Goal: Task Accomplishment & Management: Use online tool/utility

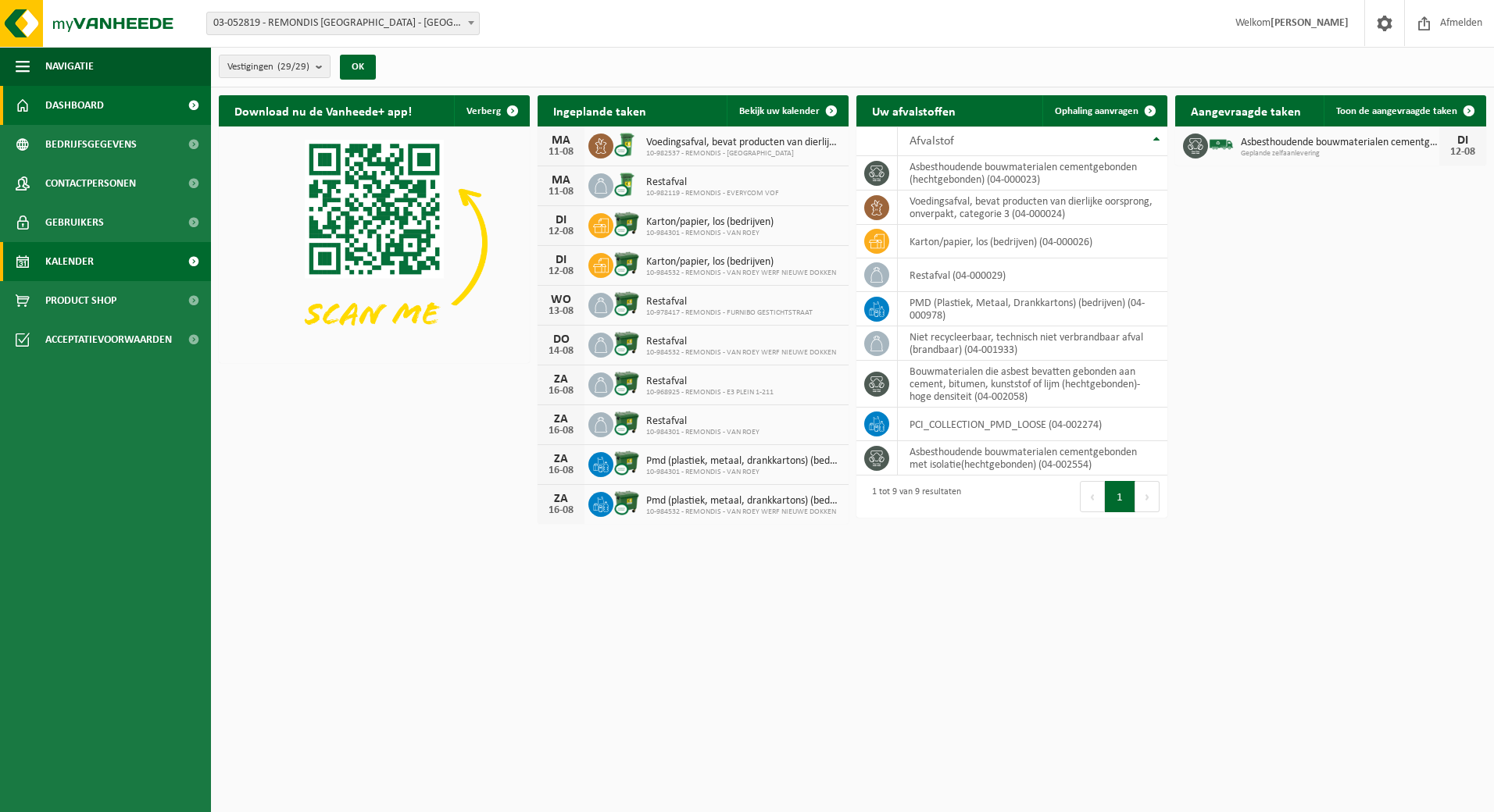
click at [132, 274] on link "Kalender" at bounding box center [106, 262] width 211 height 39
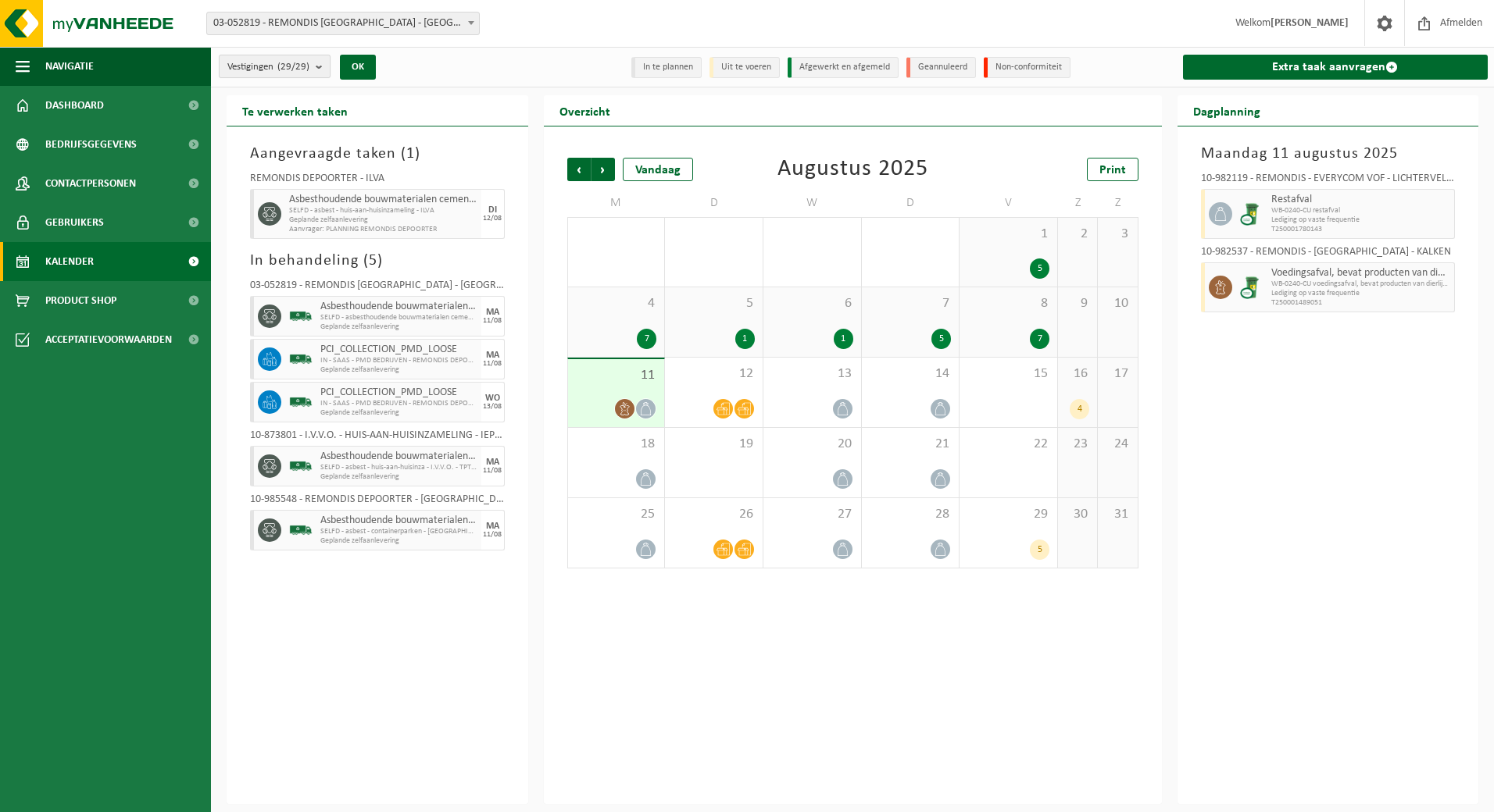
click at [273, 65] on span "Vestigingen (29/29)" at bounding box center [269, 67] width 82 height 23
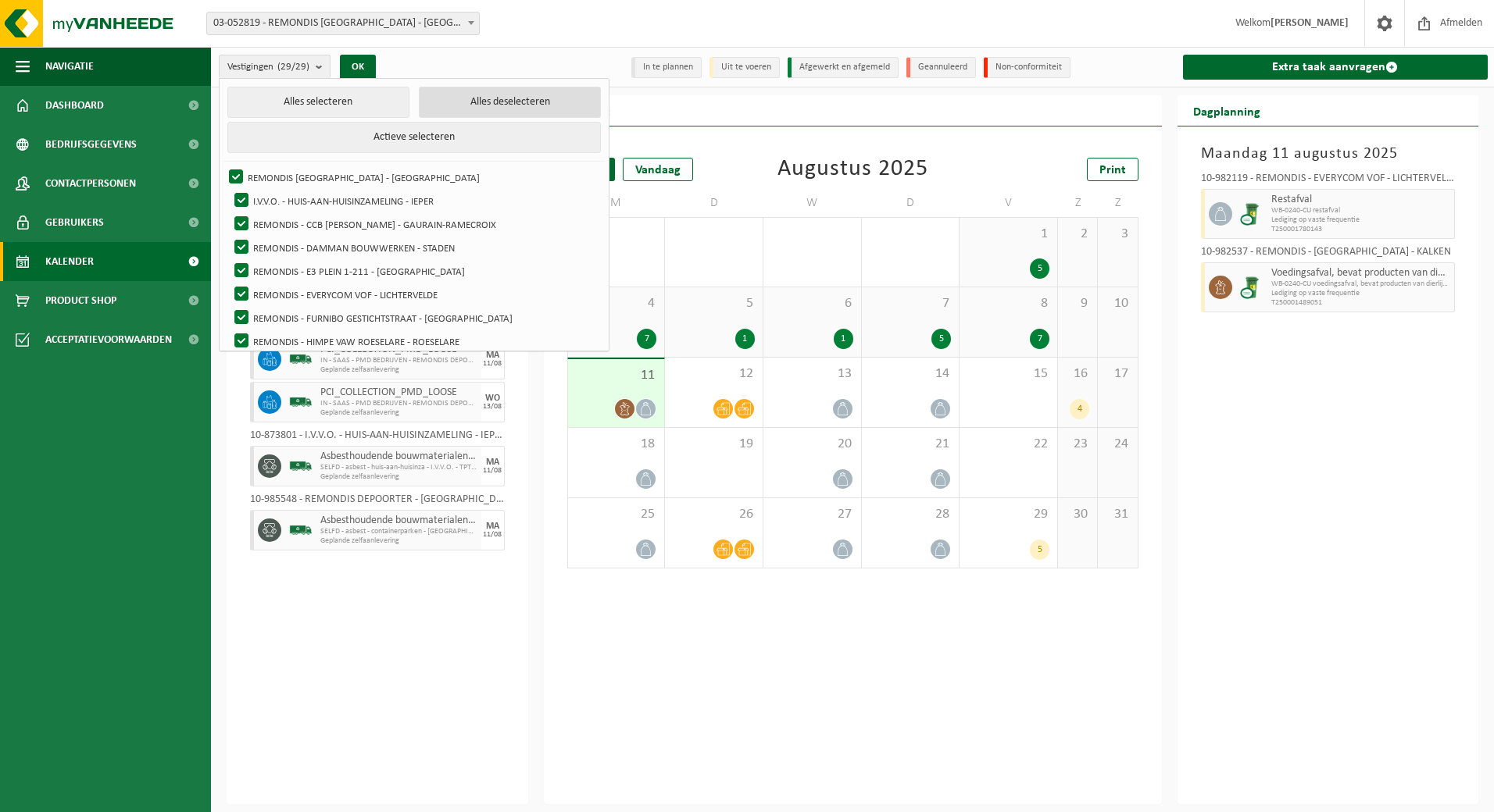
click at [448, 104] on button "Alles deselecteren" at bounding box center [510, 102] width 182 height 31
checkbox input "false"
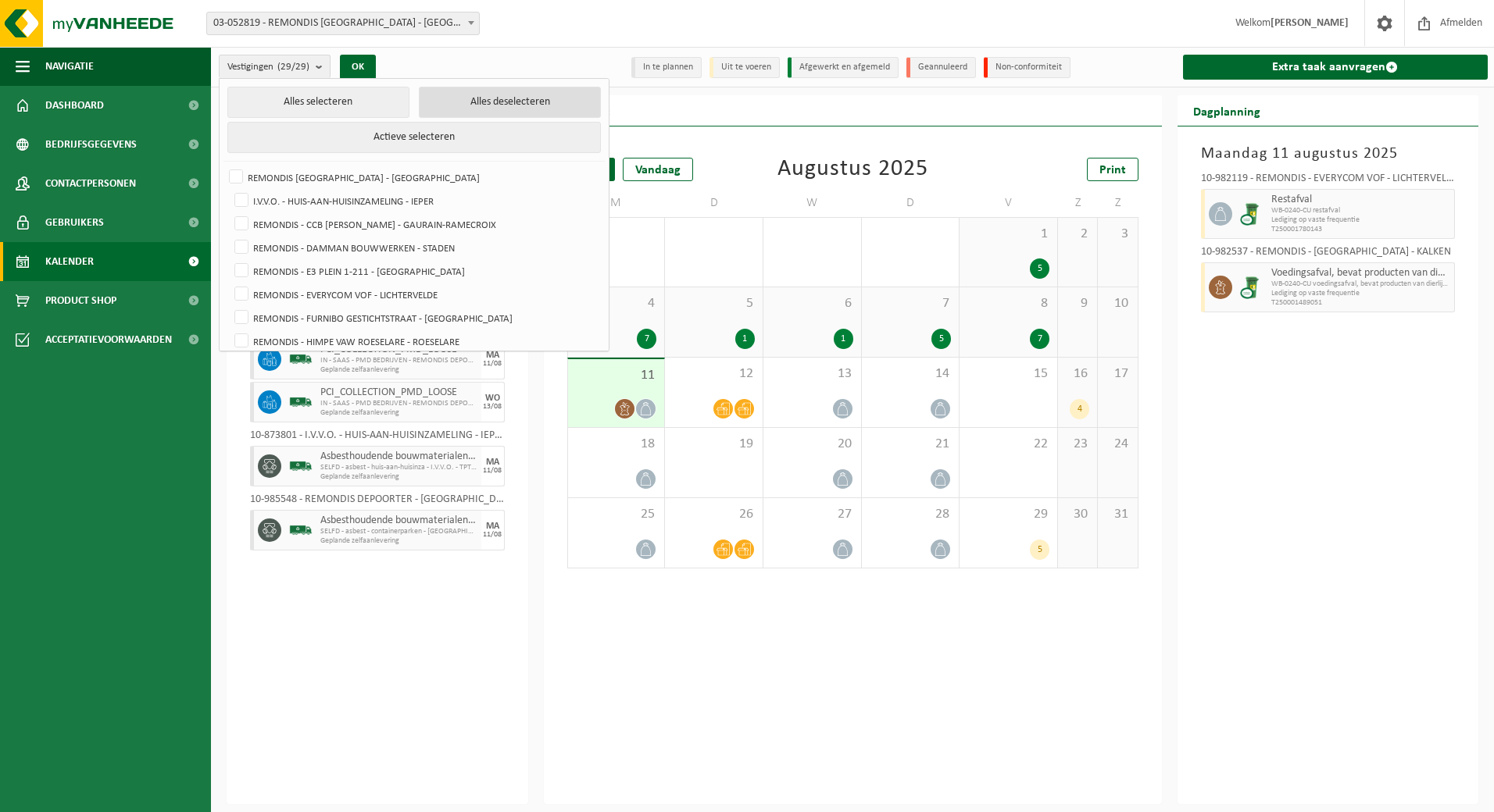
checkbox input "false"
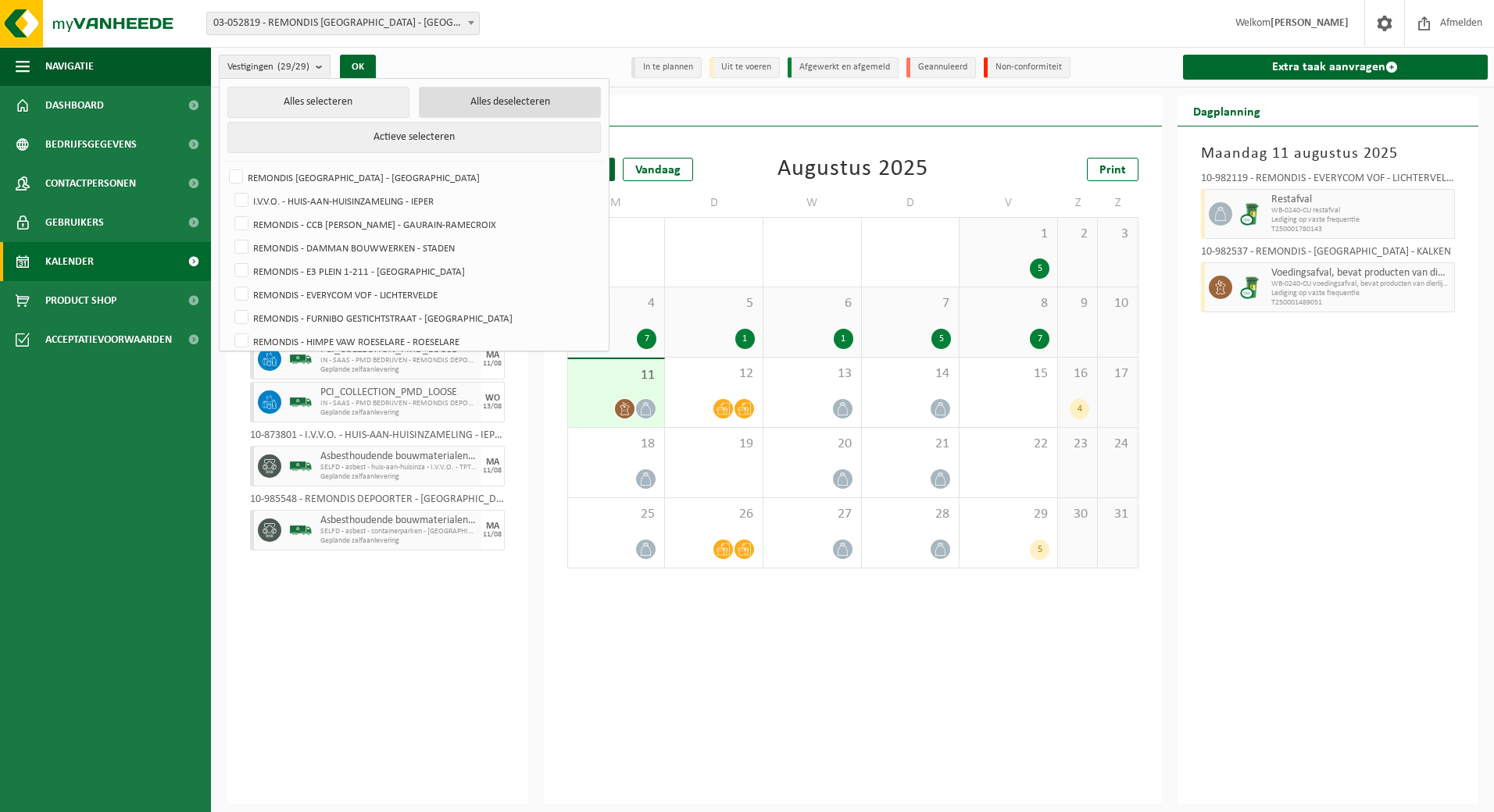
checkbox input "false"
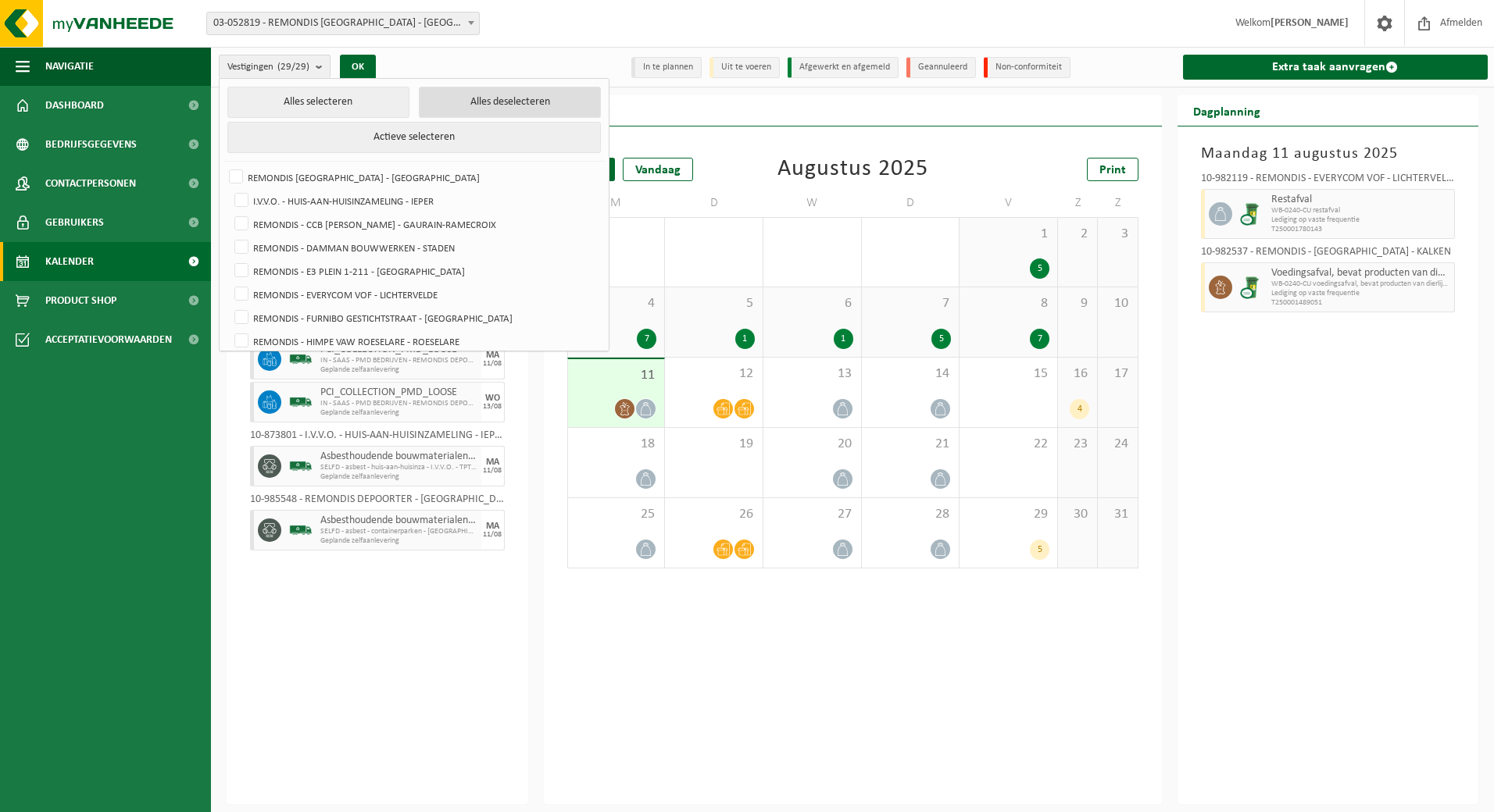
checkbox input "false"
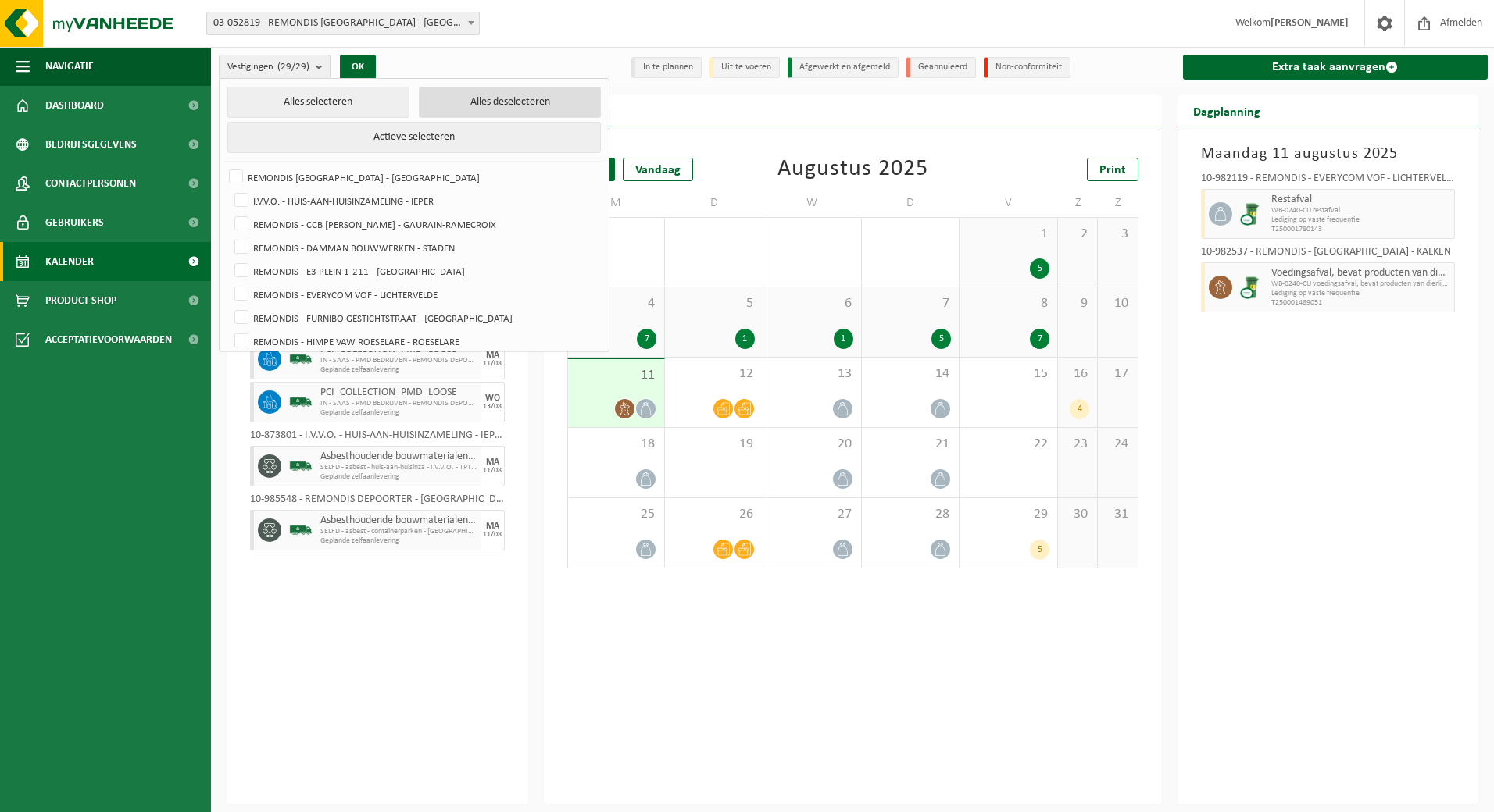
checkbox input "false"
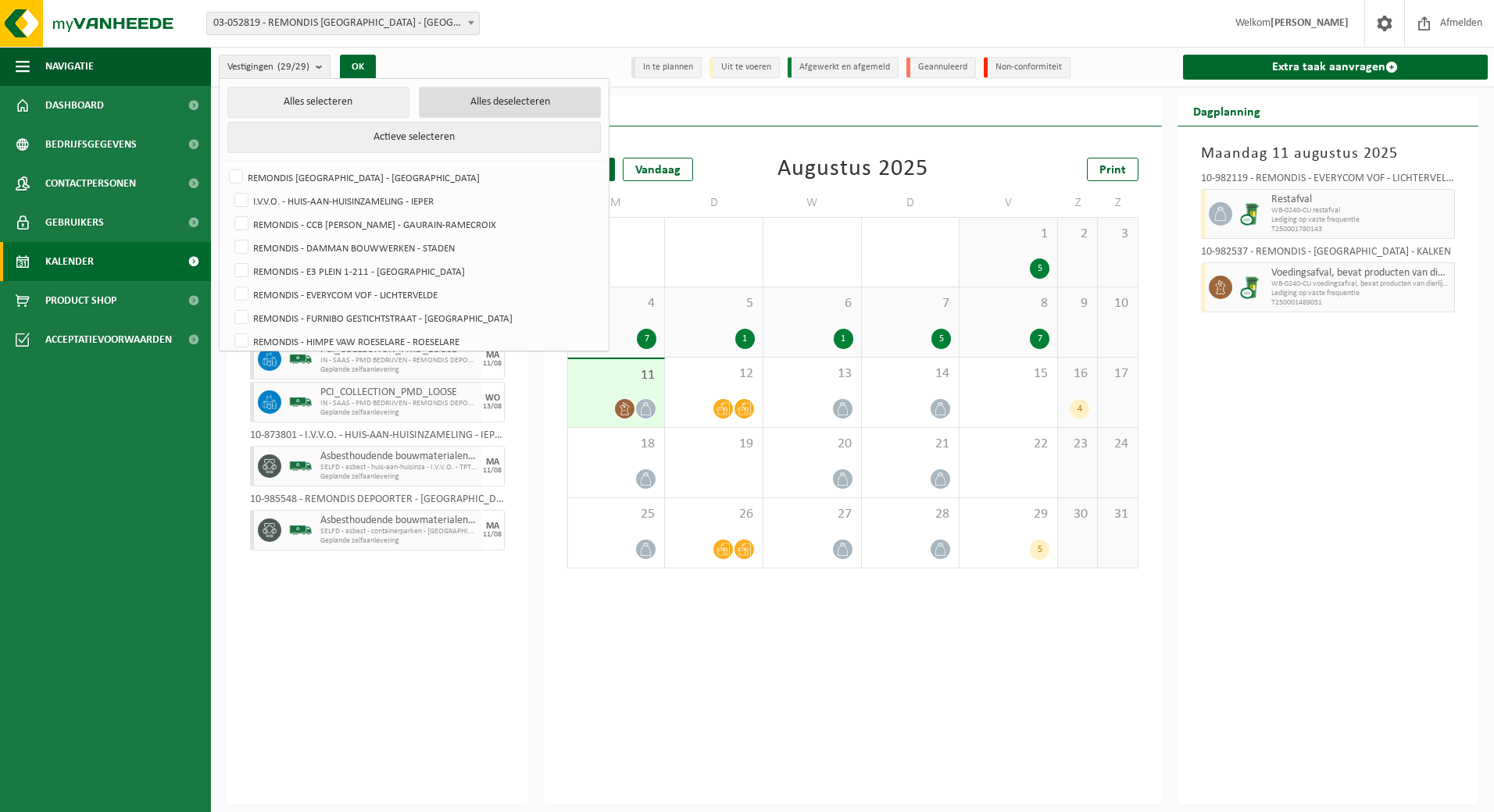
checkbox input "false"
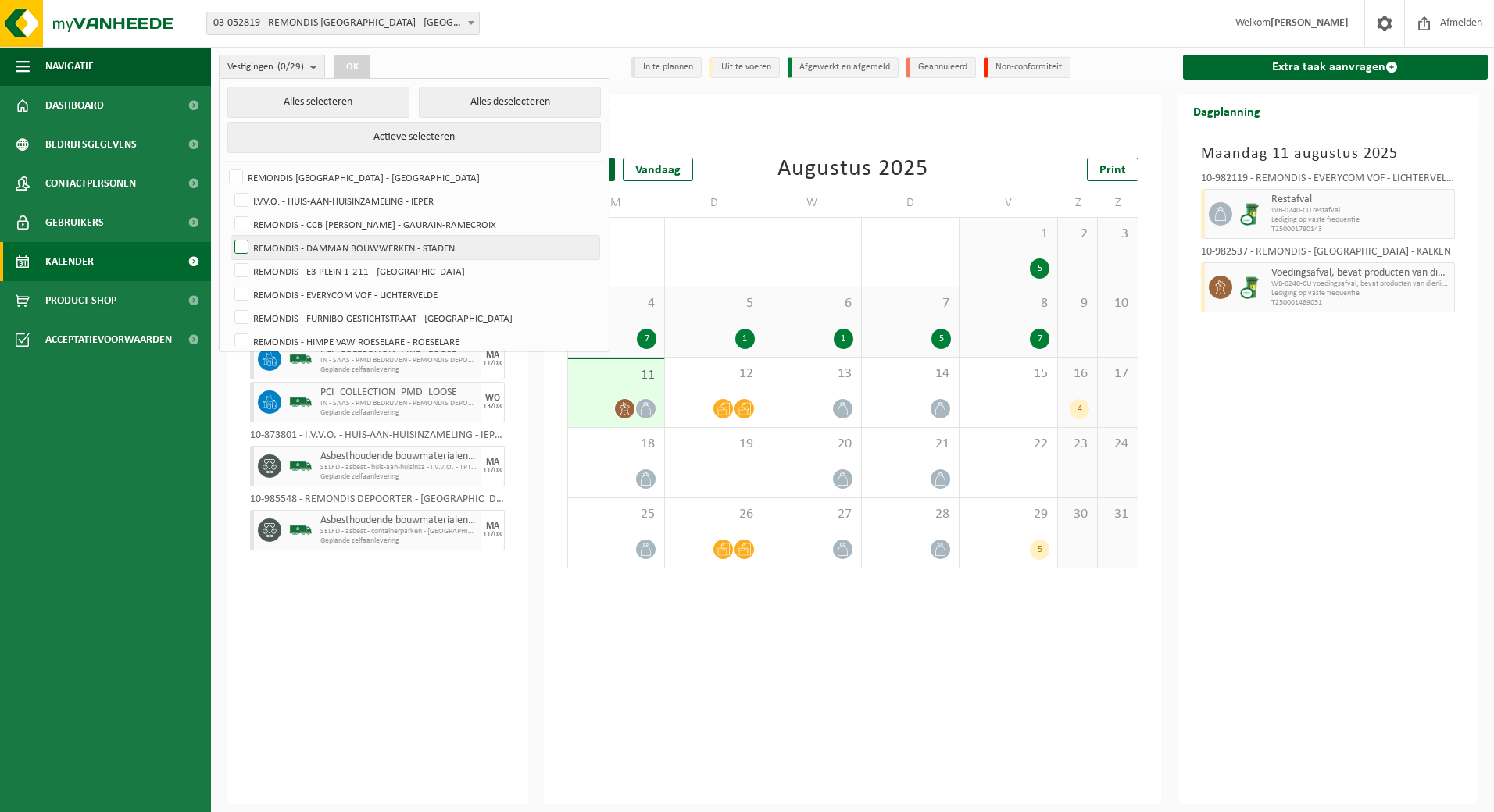
click at [479, 251] on label "REMONDIS - DAMMAN BOUWWERKEN - STADEN" at bounding box center [416, 247] width 368 height 23
click at [229, 235] on input "REMONDIS - DAMMAN BOUWWERKEN - STADEN" at bounding box center [228, 235] width 1 height 1
checkbox input "true"
click at [352, 68] on button "OK" at bounding box center [352, 67] width 36 height 25
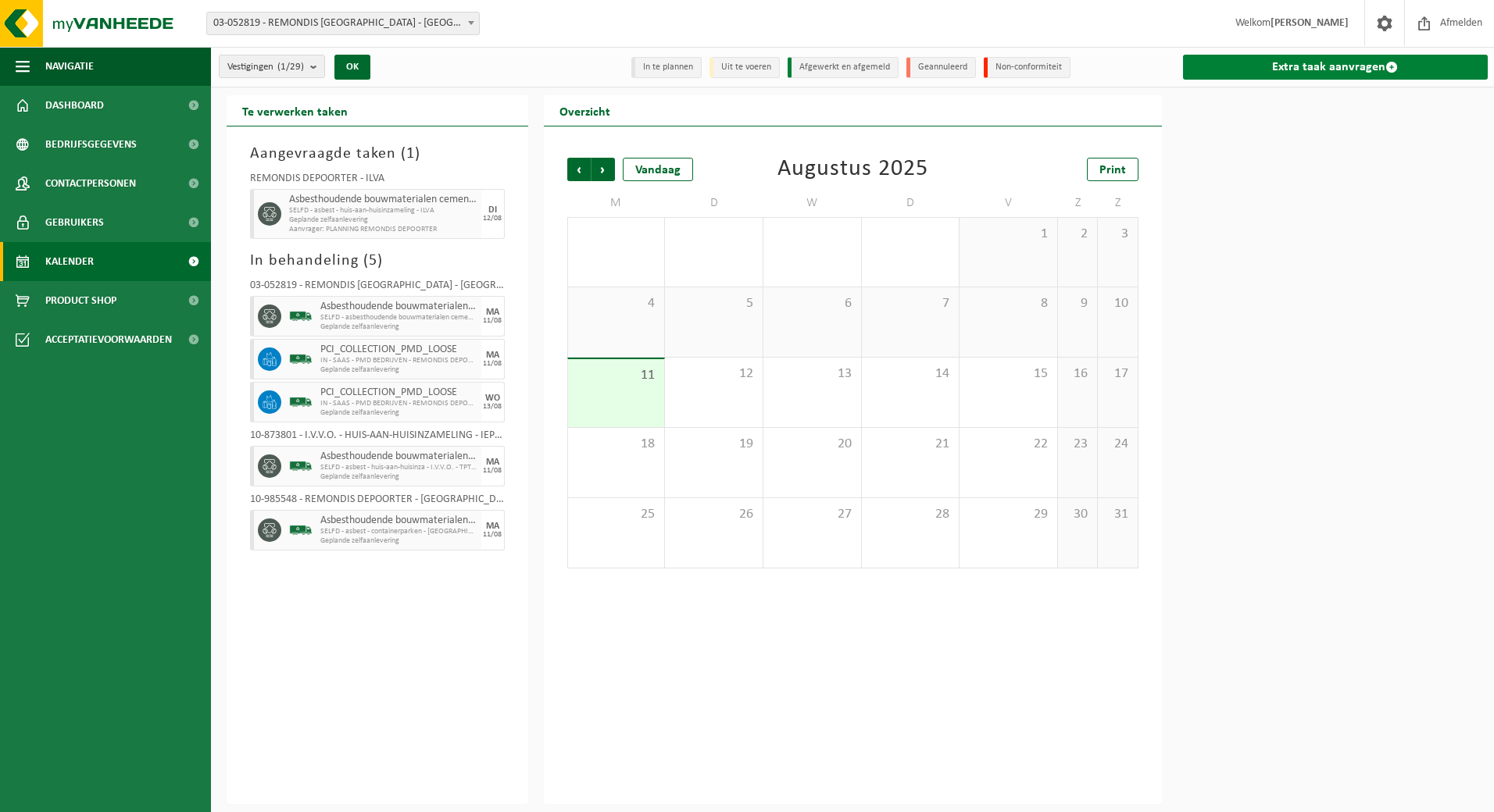
click at [1262, 72] on link "Extra taak aanvragen" at bounding box center [1335, 67] width 305 height 25
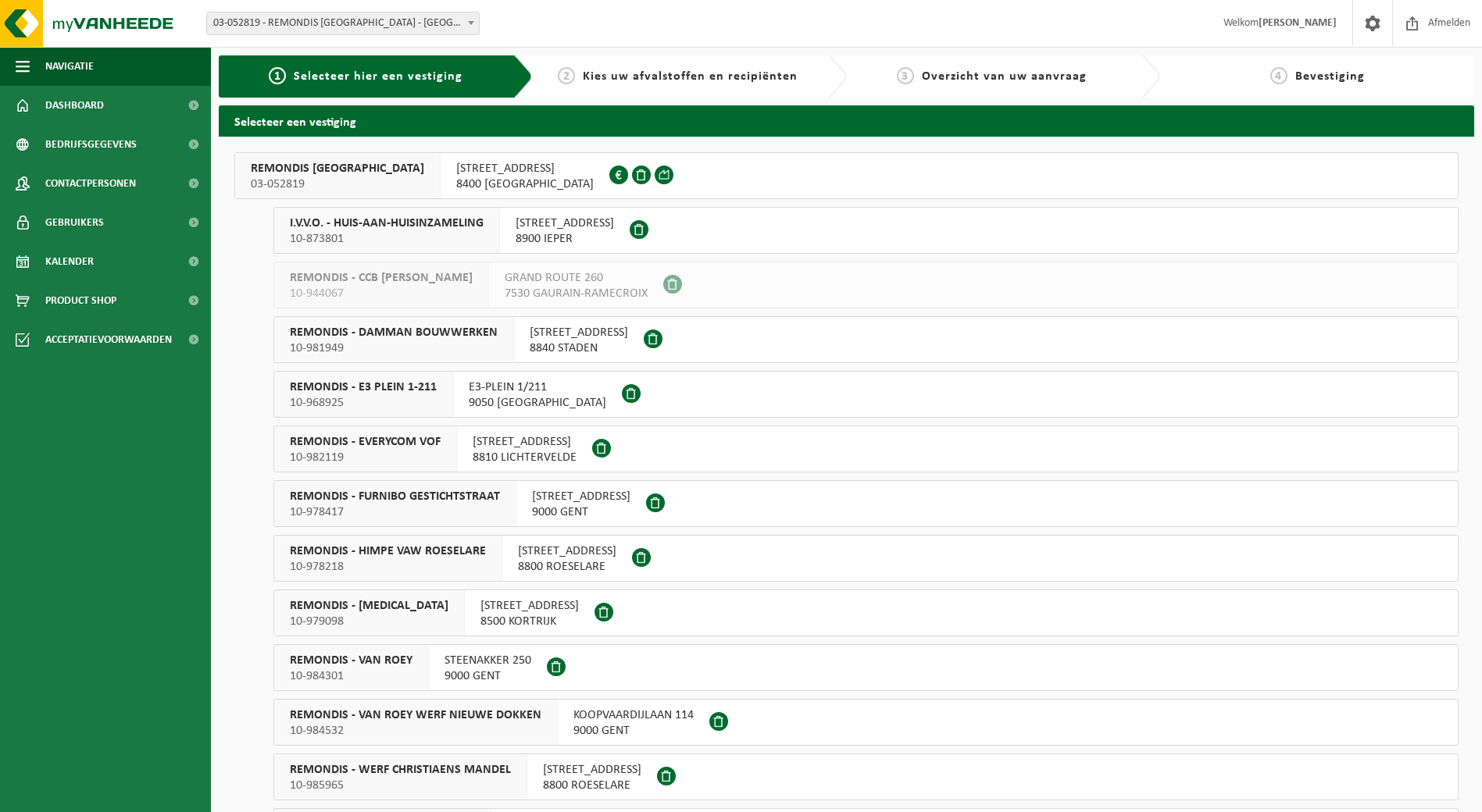
click at [620, 338] on span "SINT-JANSSTRAAT 22" at bounding box center [580, 332] width 99 height 16
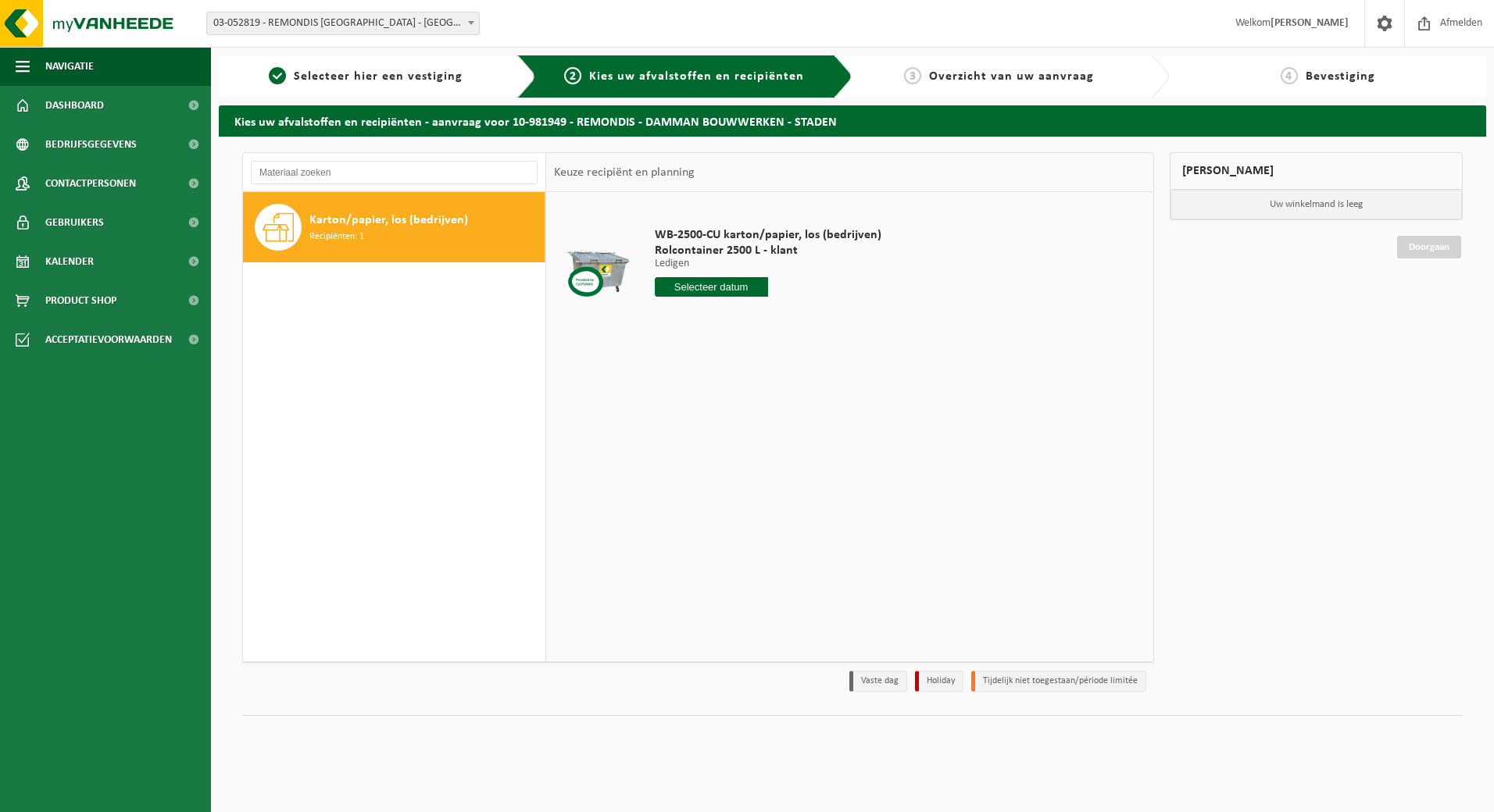
click at [736, 288] on input "text" at bounding box center [711, 287] width 113 height 19
click at [668, 459] on div "18" at bounding box center [669, 451] width 27 height 25
type input "Van 2025-08-18"
click at [713, 346] on button "In winkelmand" at bounding box center [699, 346] width 86 height 25
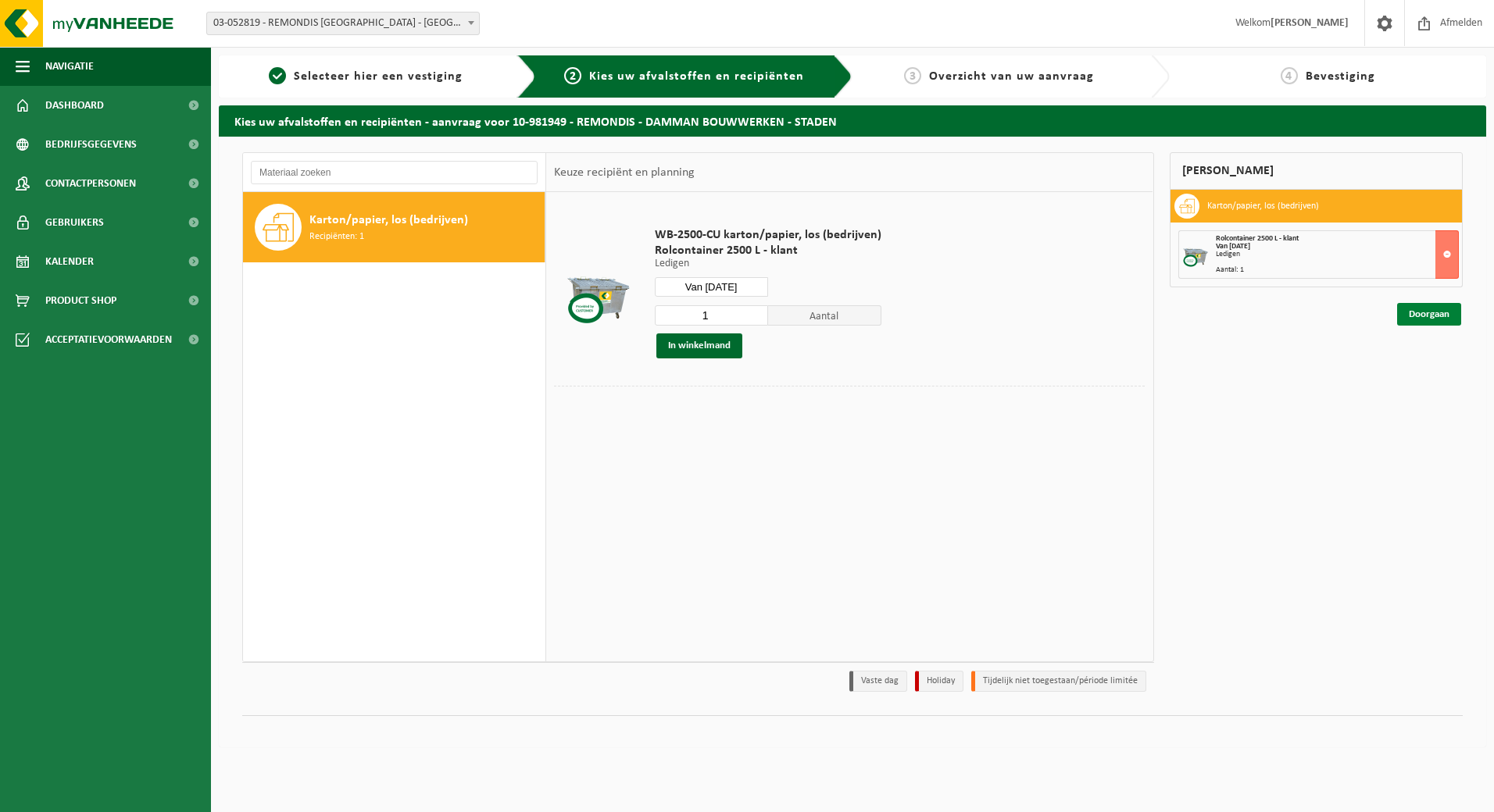
click at [1450, 320] on link "Doorgaan" at bounding box center [1429, 314] width 64 height 22
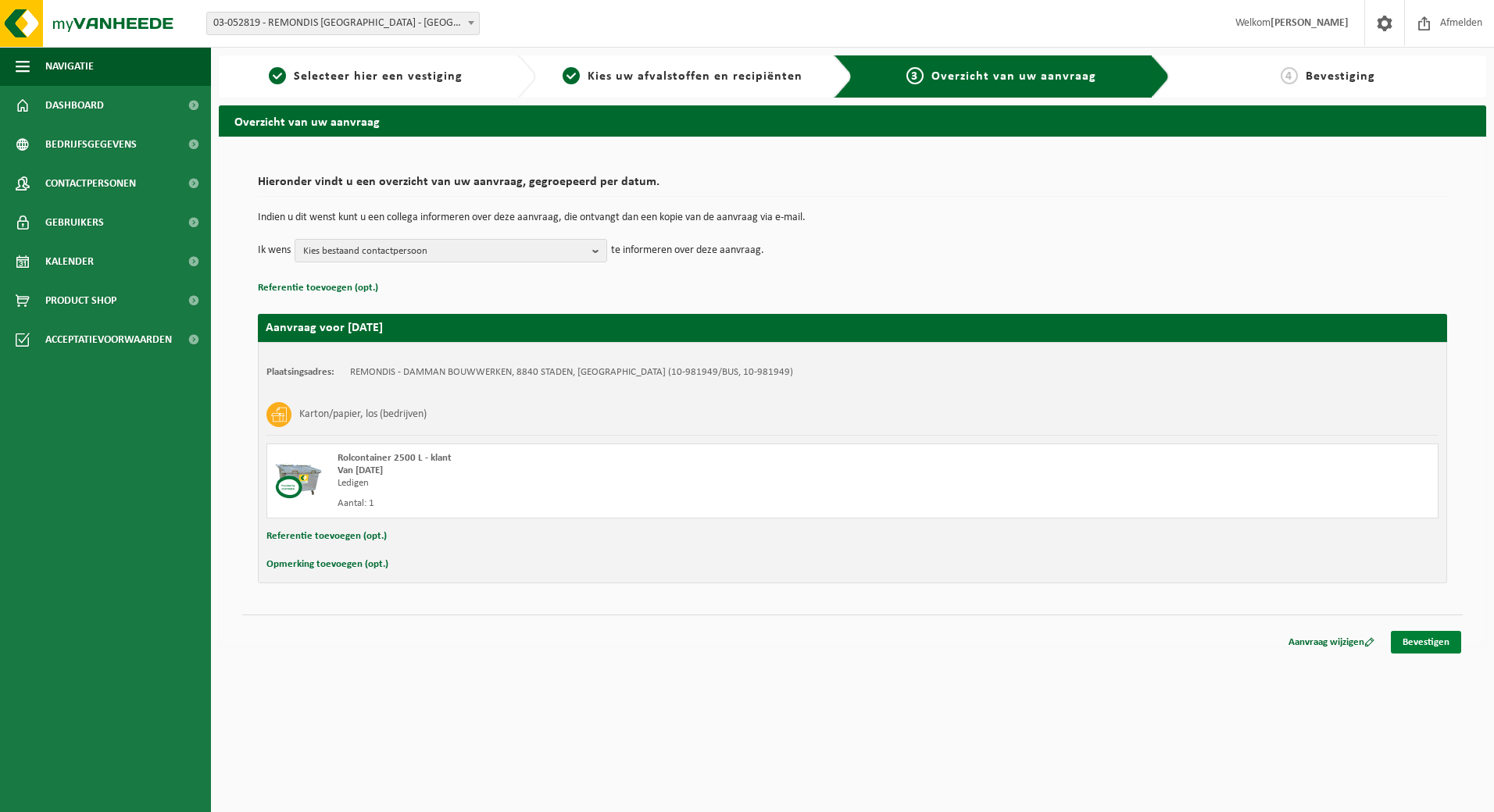
click at [1443, 639] on link "Bevestigen" at bounding box center [1426, 641] width 71 height 22
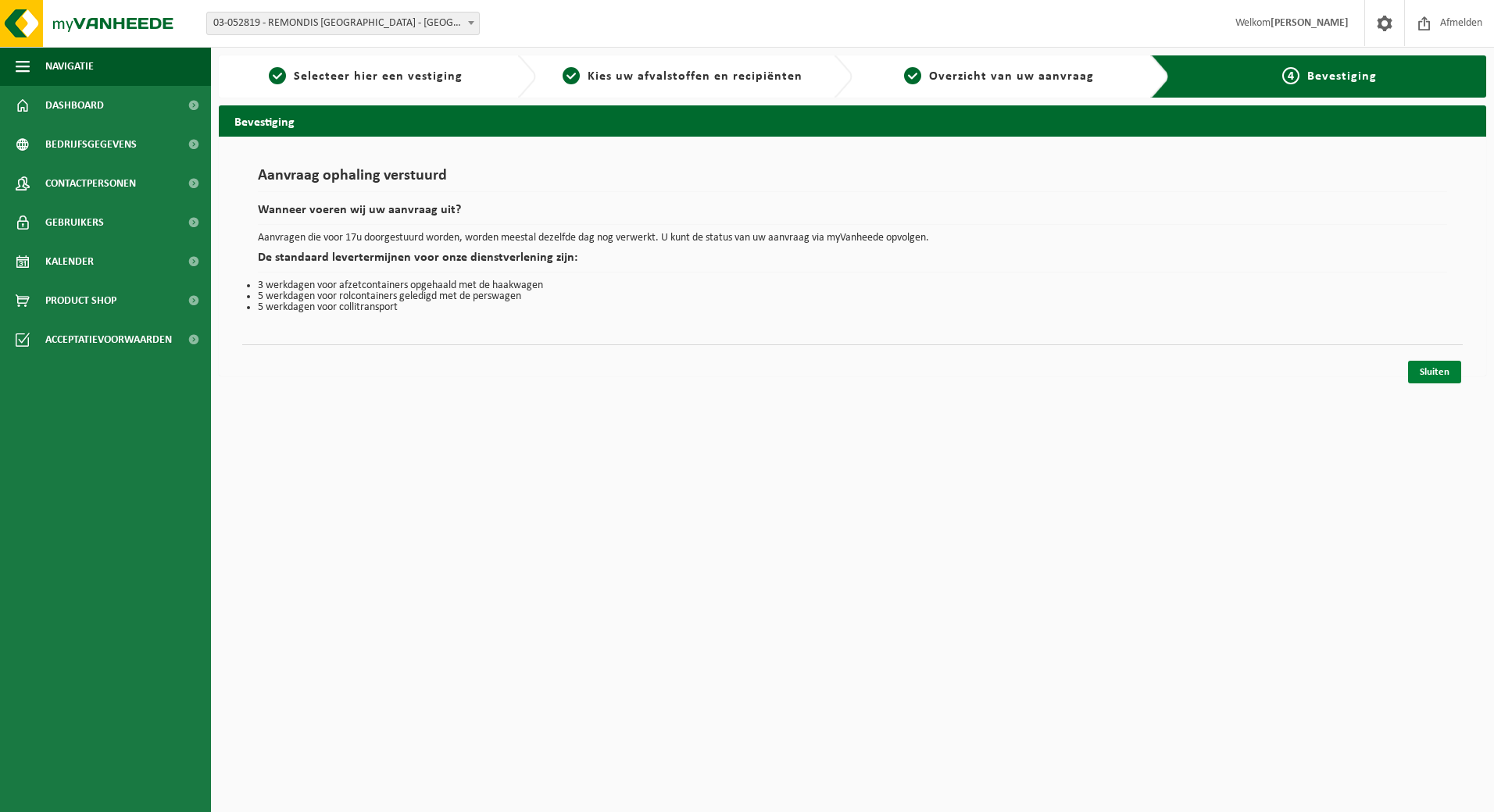
click at [1450, 373] on link "Sluiten" at bounding box center [1435, 371] width 53 height 22
